Goal: Task Accomplishment & Management: Manage account settings

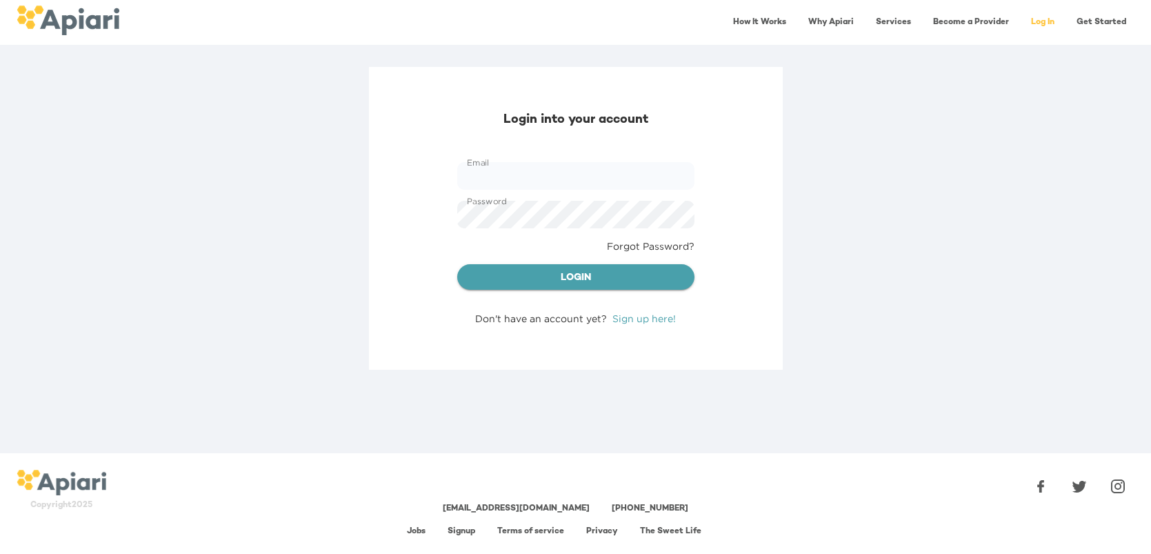
type input "**********"
click at [637, 277] on span "Login" at bounding box center [575, 278] width 215 height 17
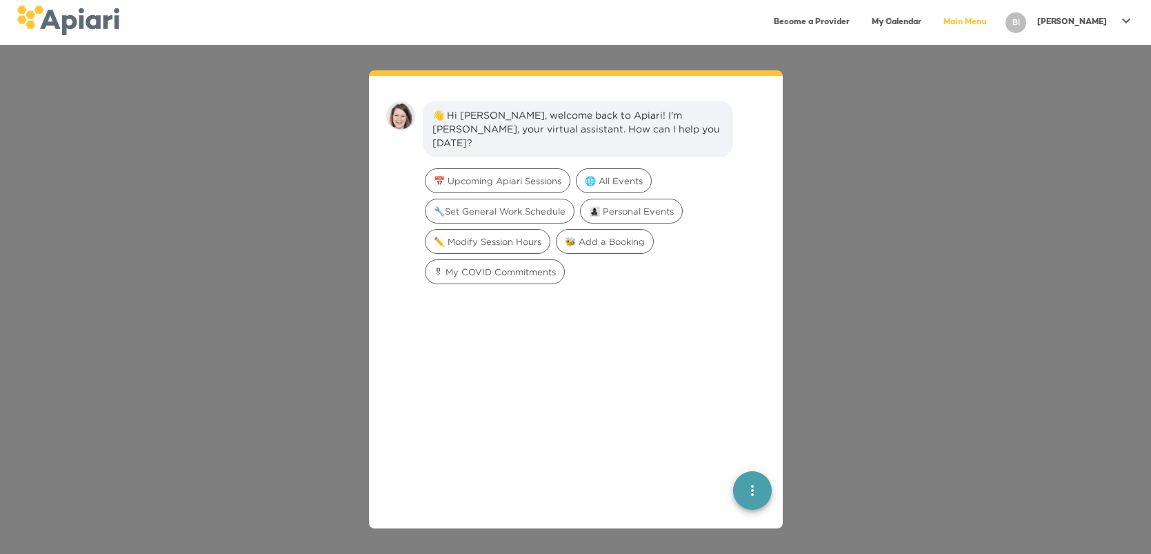
scroll to position [19, 0]
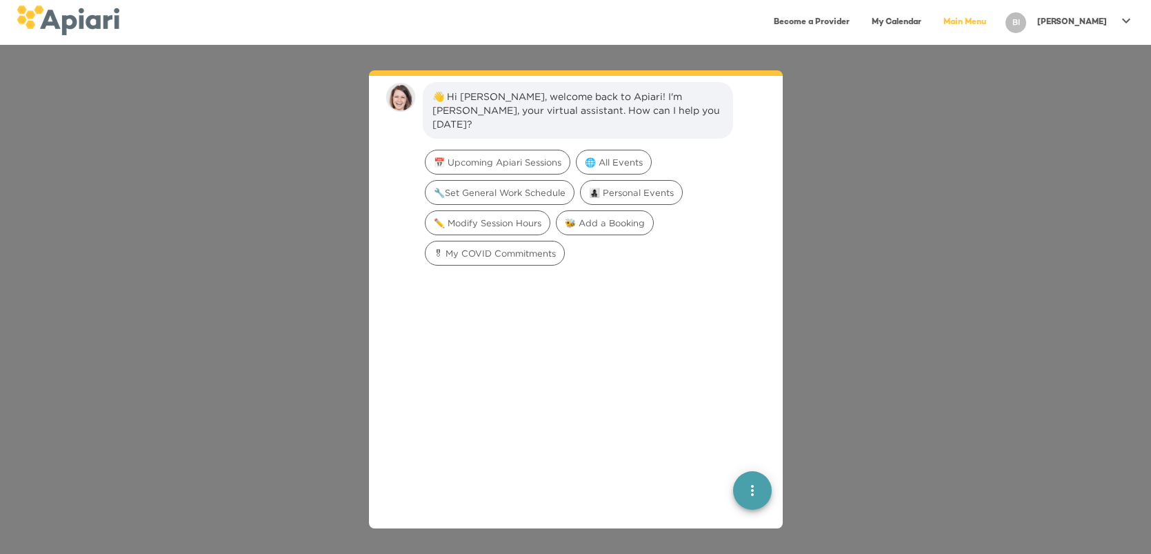
click at [1125, 21] on icon at bounding box center [1126, 20] width 8 height 5
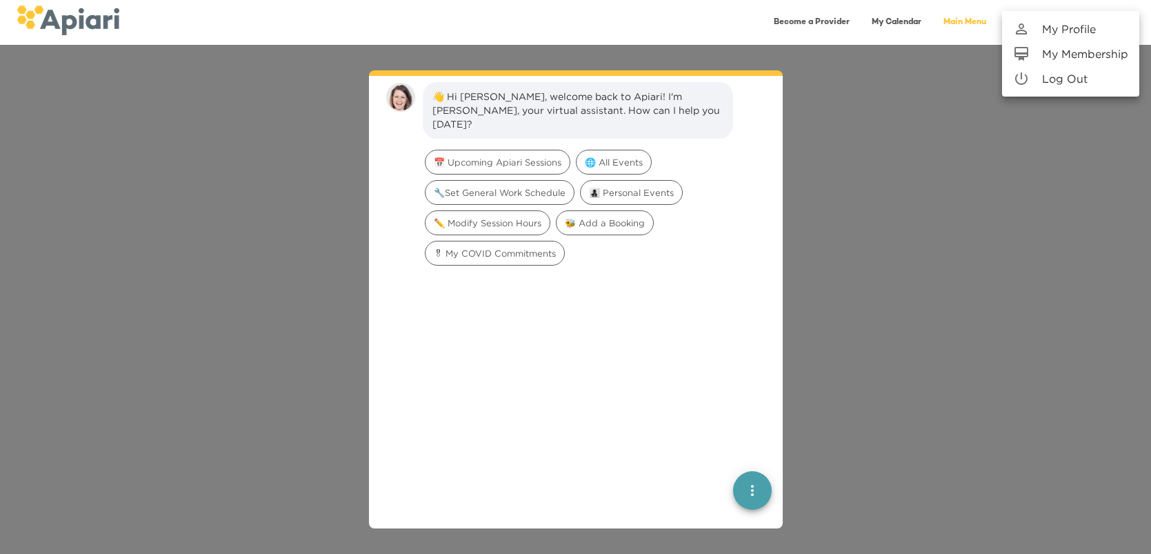
click at [1085, 28] on p "My Profile" at bounding box center [1069, 29] width 54 height 17
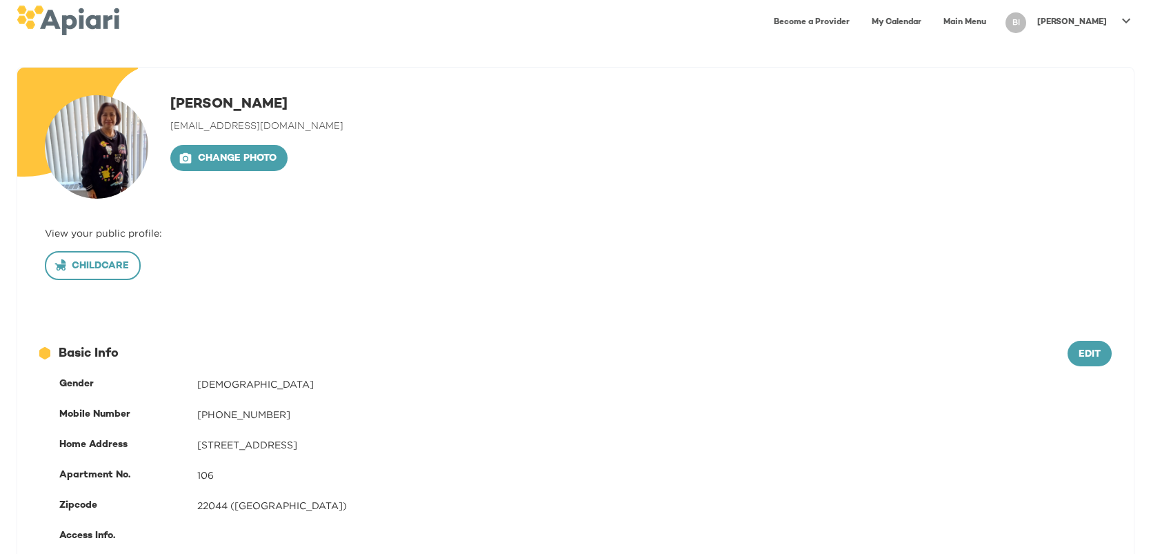
click at [115, 264] on span "Childcare" at bounding box center [93, 266] width 72 height 17
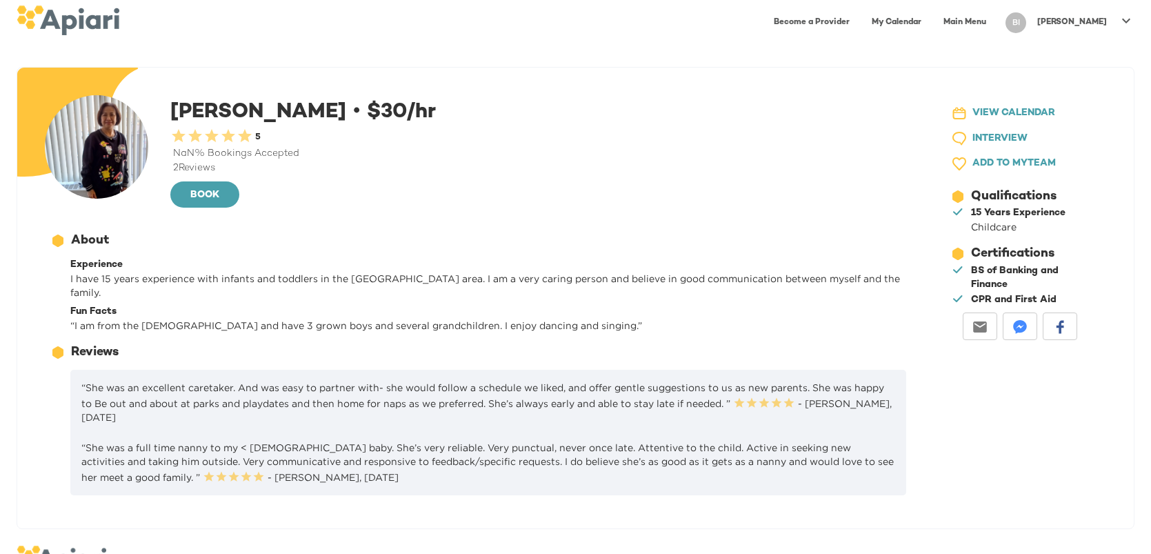
click at [1125, 24] on icon at bounding box center [1126, 20] width 17 height 17
click at [1094, 53] on p "My Membership" at bounding box center [1085, 54] width 86 height 17
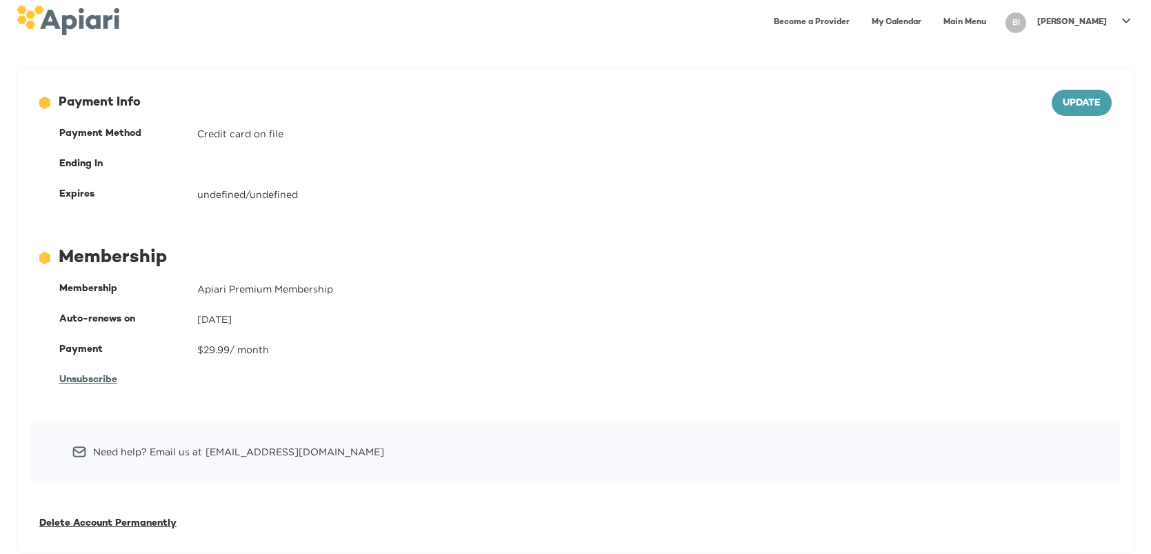
click at [88, 376] on span "Unsubscribe" at bounding box center [88, 379] width 58 height 10
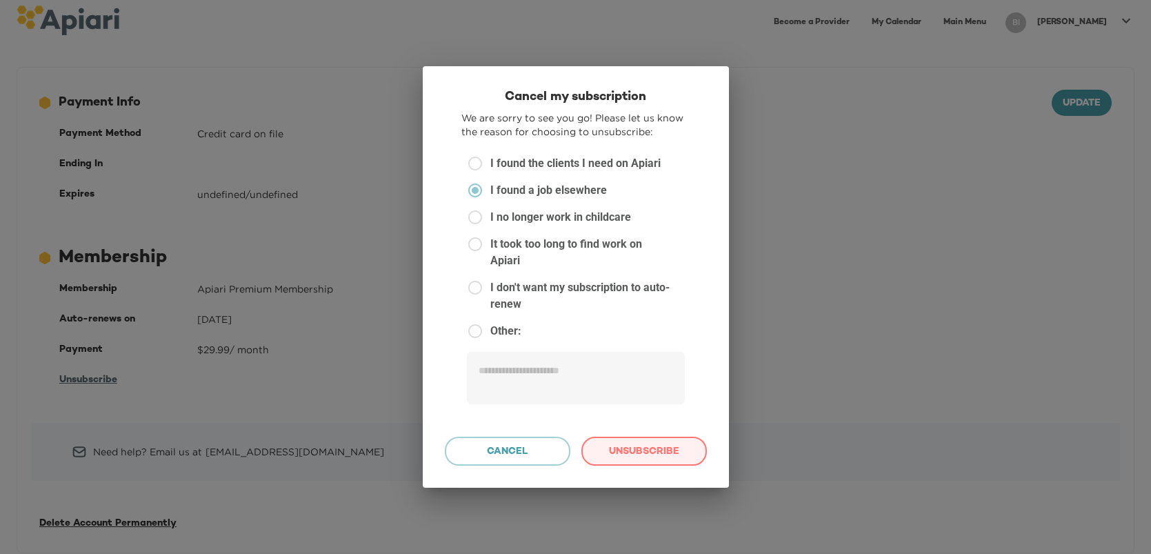
click at [636, 445] on span "Unsubscribe" at bounding box center [644, 451] width 102 height 17
type textarea "*"
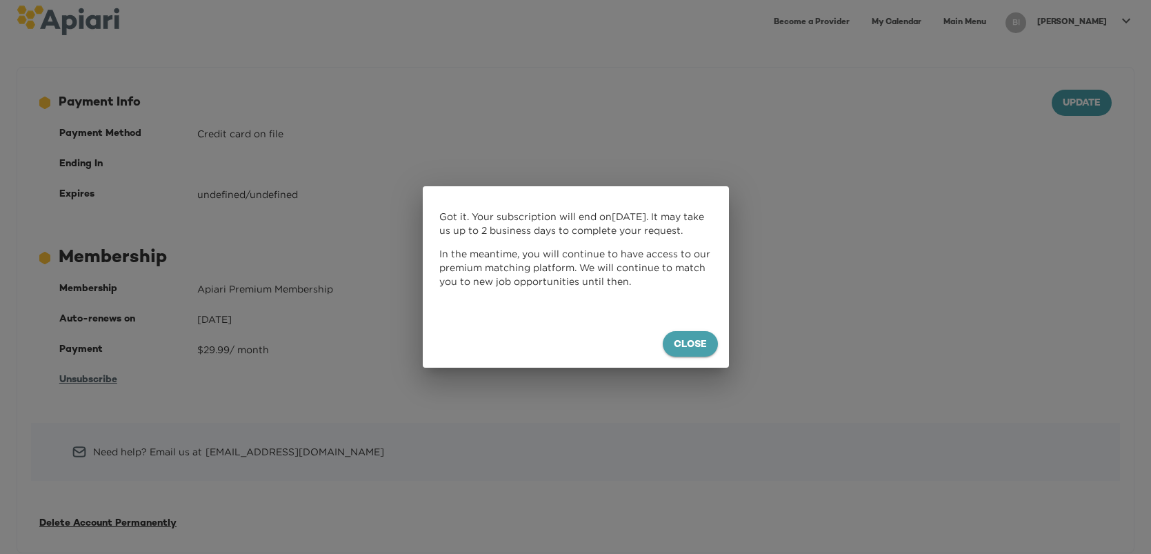
click at [682, 345] on span "Close" at bounding box center [690, 344] width 33 height 17
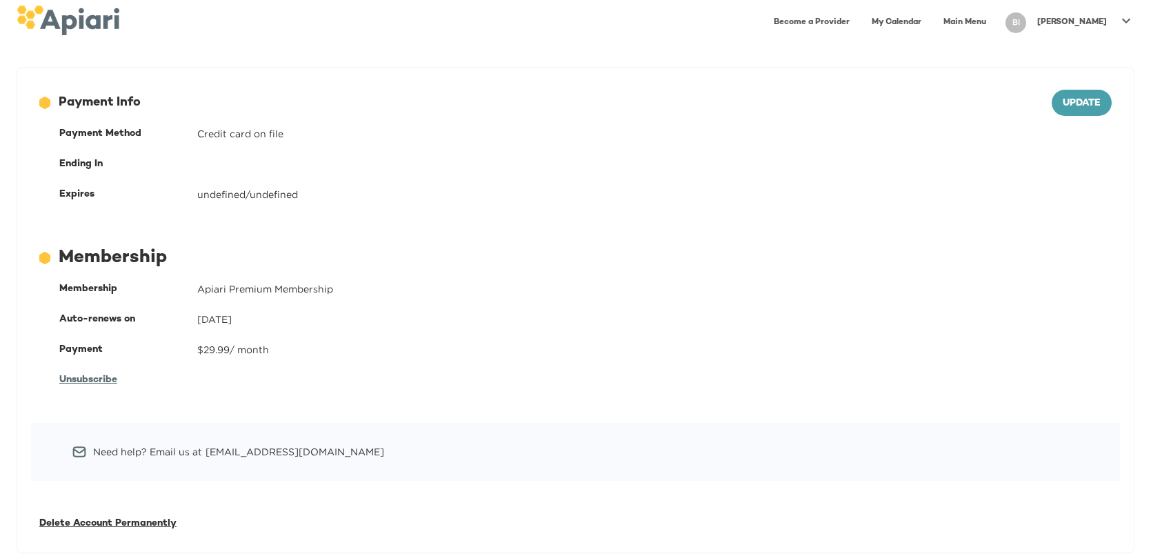
click at [163, 525] on span "Delete Account Permanently" at bounding box center [107, 523] width 137 height 10
click at [112, 381] on span "Unsubscribe" at bounding box center [88, 379] width 58 height 10
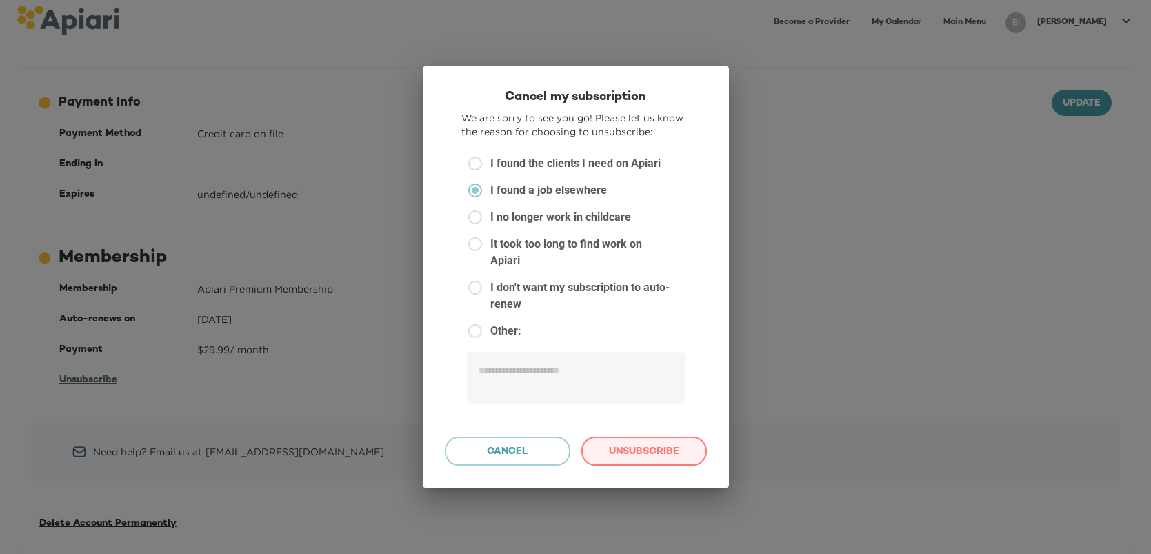
click at [666, 443] on span "Unsubscribe" at bounding box center [644, 451] width 102 height 17
type textarea "*"
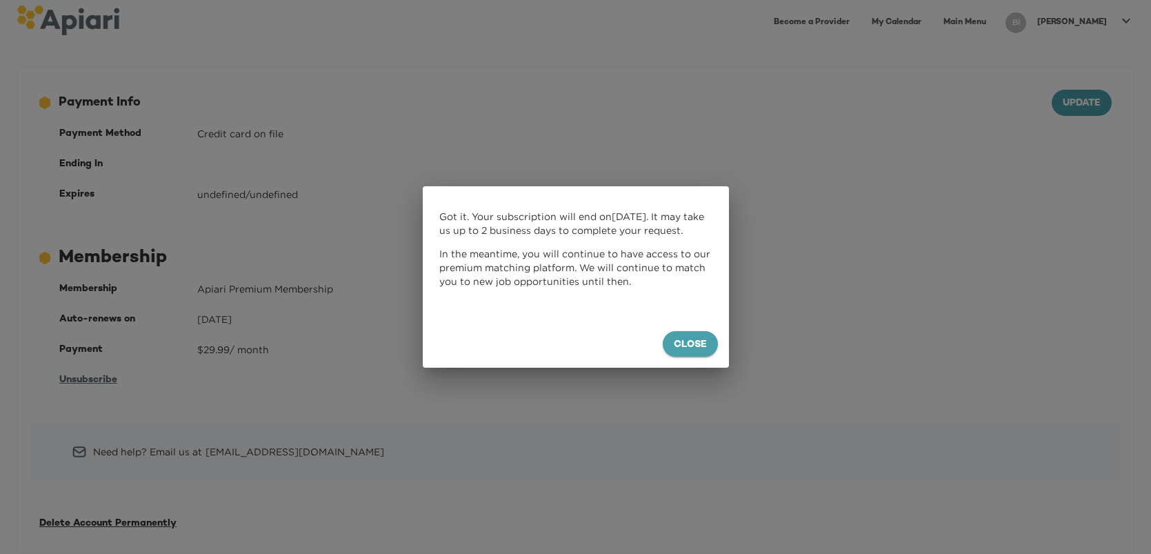
click at [697, 346] on span "Close" at bounding box center [690, 344] width 33 height 17
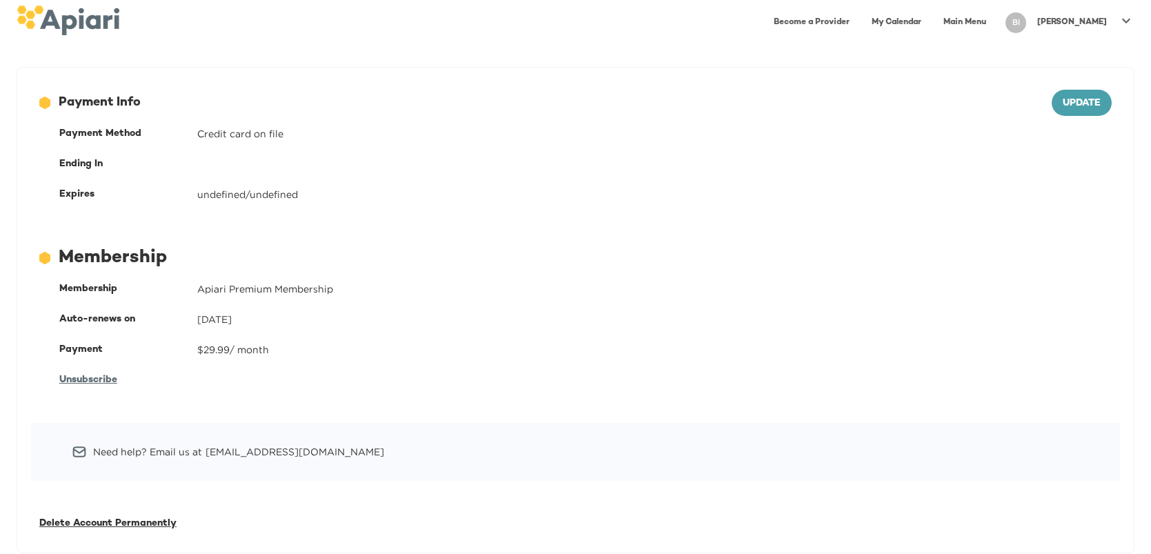
click at [1127, 18] on icon at bounding box center [1126, 20] width 17 height 17
click at [1085, 75] on p "Log Out" at bounding box center [1065, 78] width 46 height 17
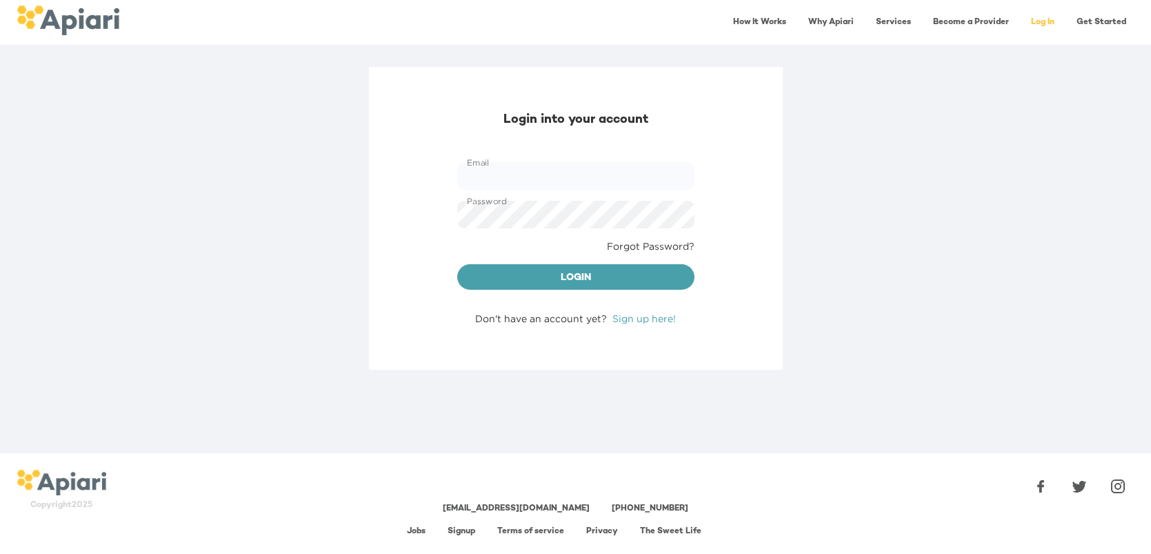
type input "**********"
